Goal: Transaction & Acquisition: Purchase product/service

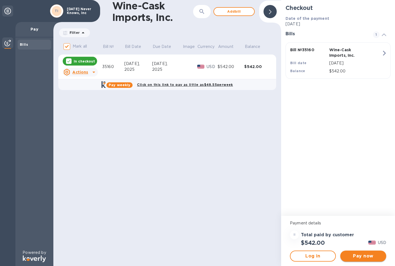
click at [372, 257] on span "Pay now" at bounding box center [362, 255] width 37 height 7
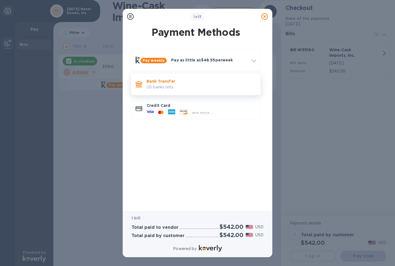
click at [190, 88] on p "US banks only." at bounding box center [201, 87] width 109 height 6
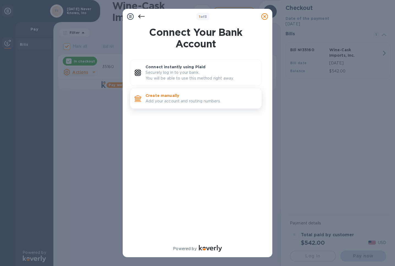
click at [174, 103] on p "Add your account and routing numbers." at bounding box center [201, 101] width 112 height 6
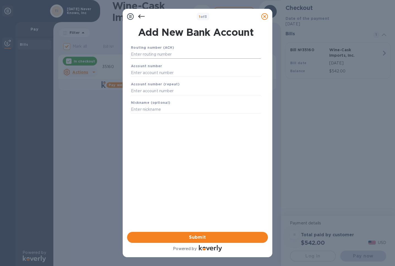
click at [170, 51] on input "text" at bounding box center [196, 54] width 130 height 8
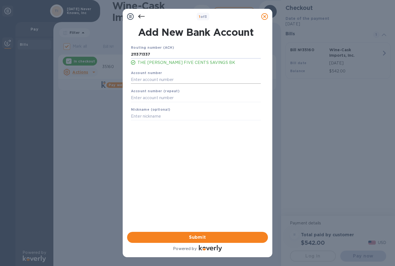
type input "211371337"
click at [149, 82] on input "text" at bounding box center [196, 79] width 130 height 8
click at [148, 82] on input "text" at bounding box center [196, 79] width 130 height 8
type input "4808482"
click at [143, 96] on input "text" at bounding box center [196, 98] width 130 height 8
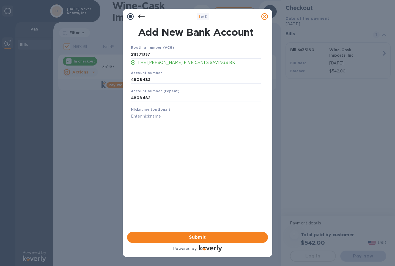
type input "4808482"
click at [145, 120] on input "text" at bounding box center [196, 116] width 130 height 8
click at [189, 239] on span "Submit" at bounding box center [197, 237] width 132 height 7
